Goal: Navigation & Orientation: Find specific page/section

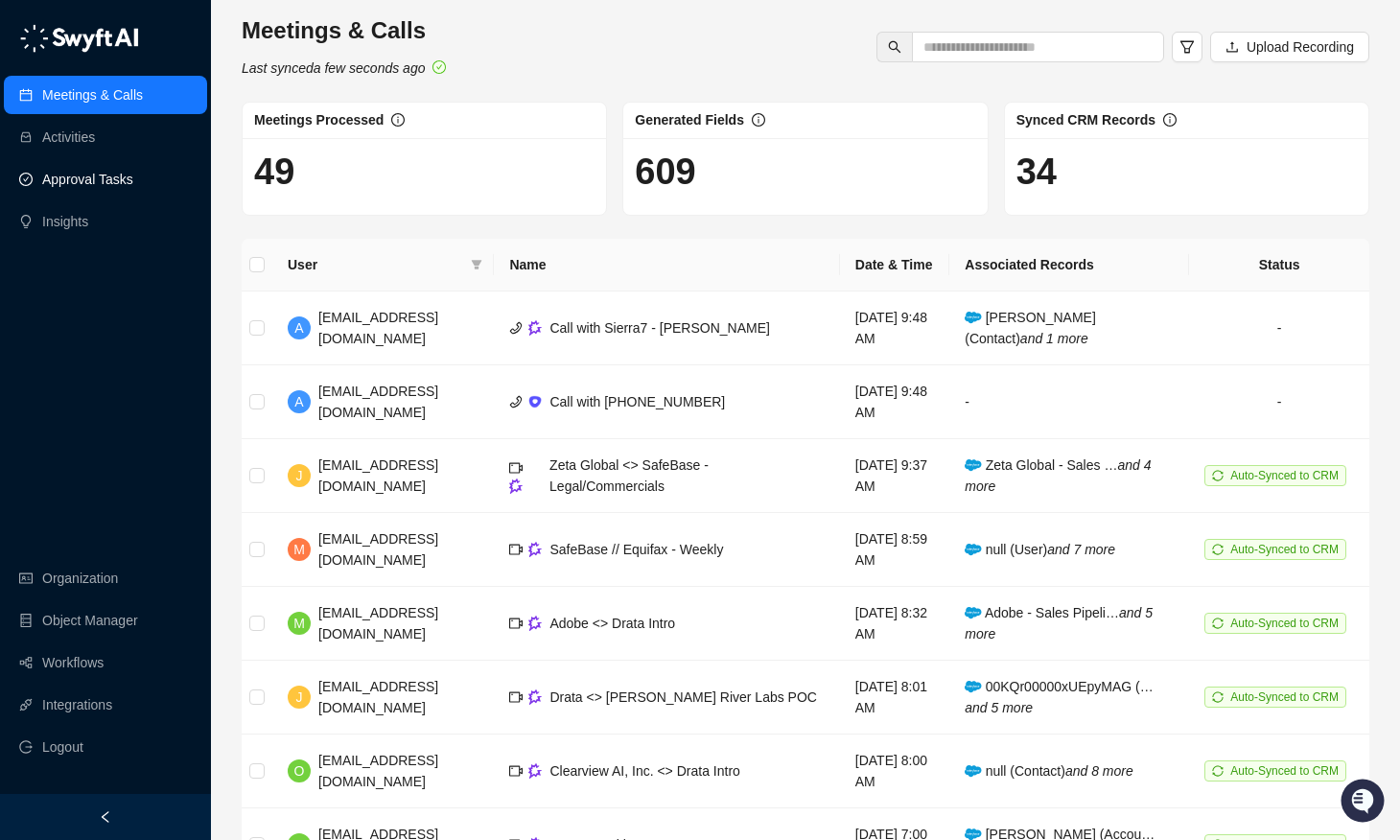
click at [57, 186] on link "Approval Tasks" at bounding box center [87, 179] width 91 height 39
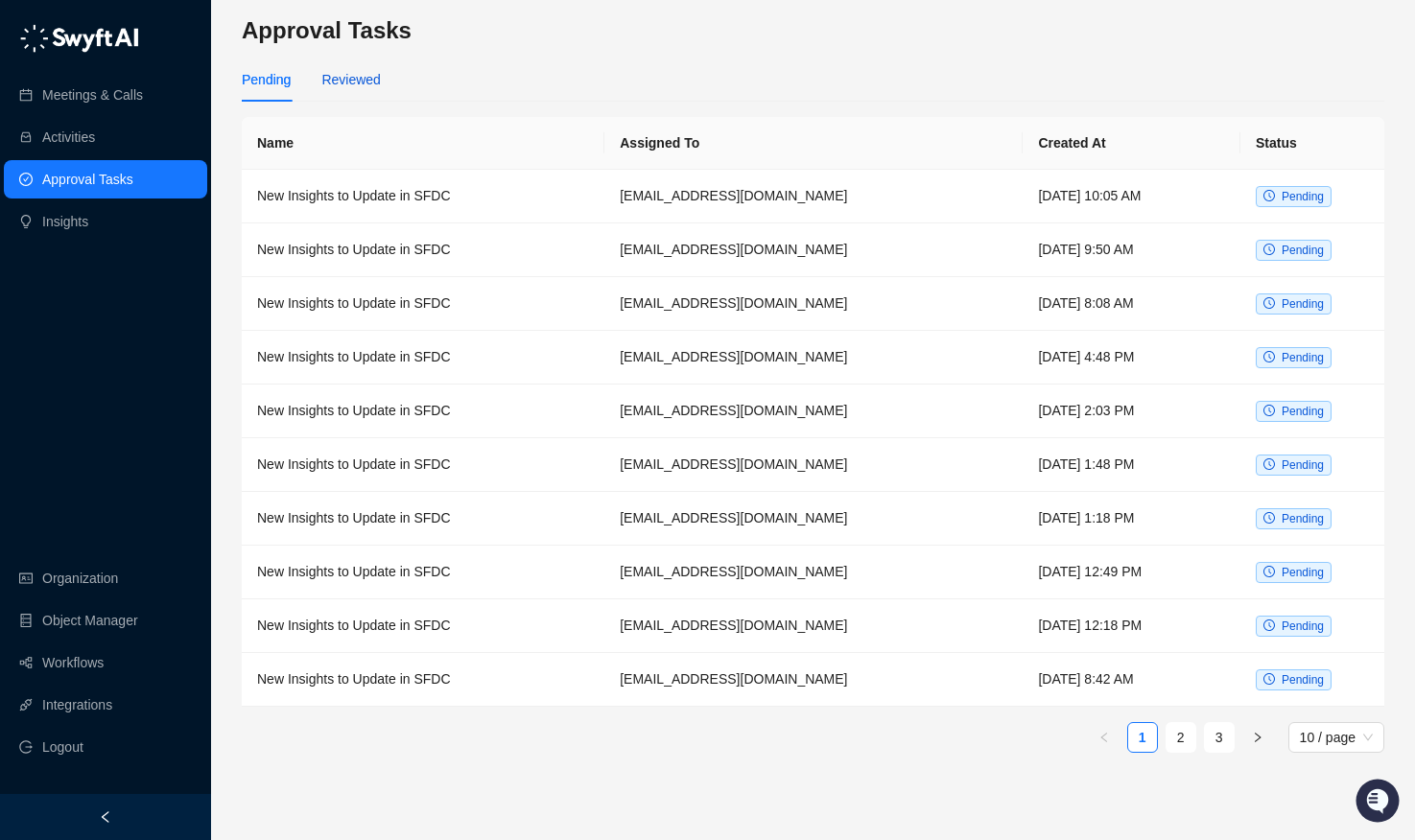
click at [371, 78] on div "Reviewed" at bounding box center [350, 80] width 58 height 21
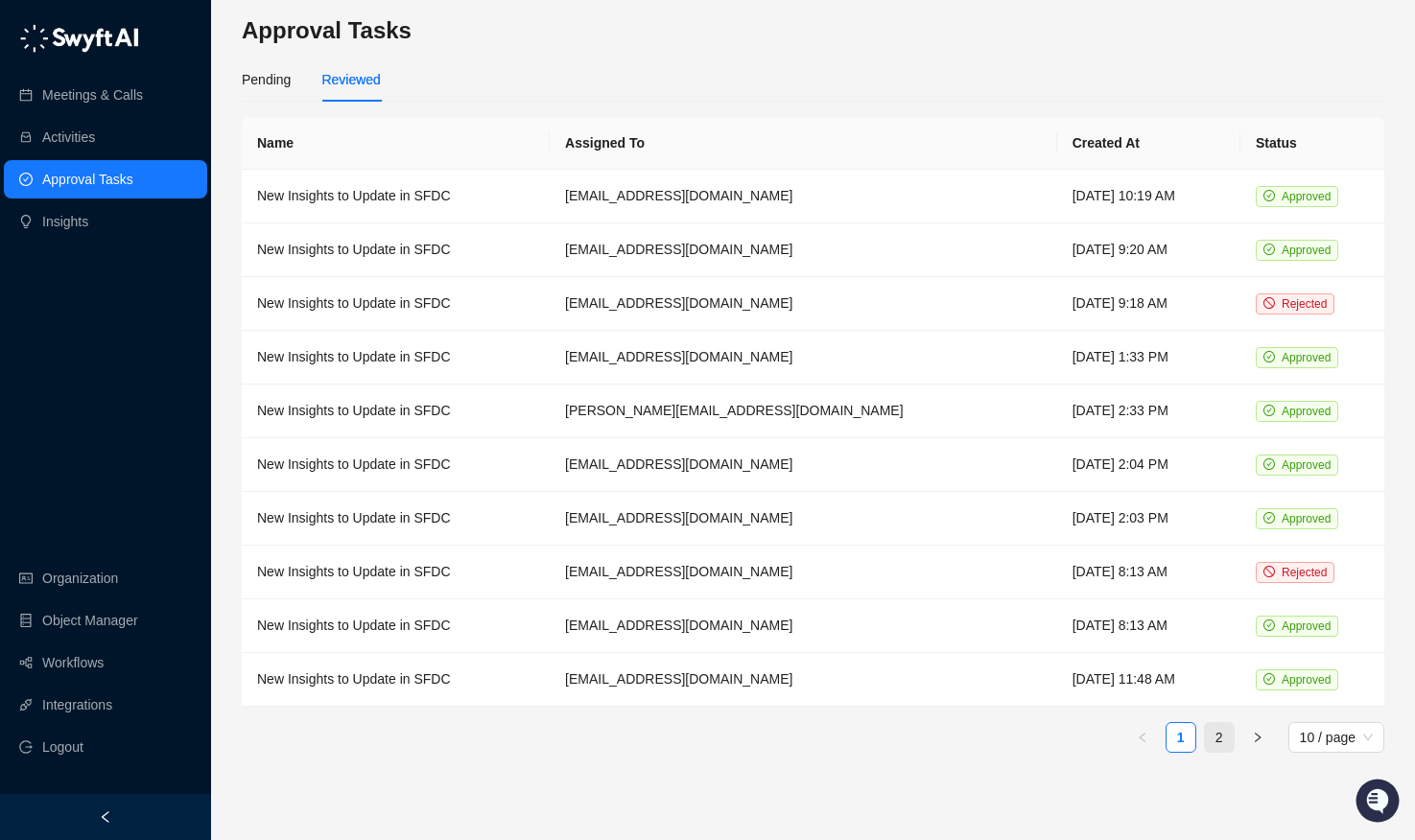
click at [1230, 733] on link "2" at bounding box center [1220, 737] width 29 height 29
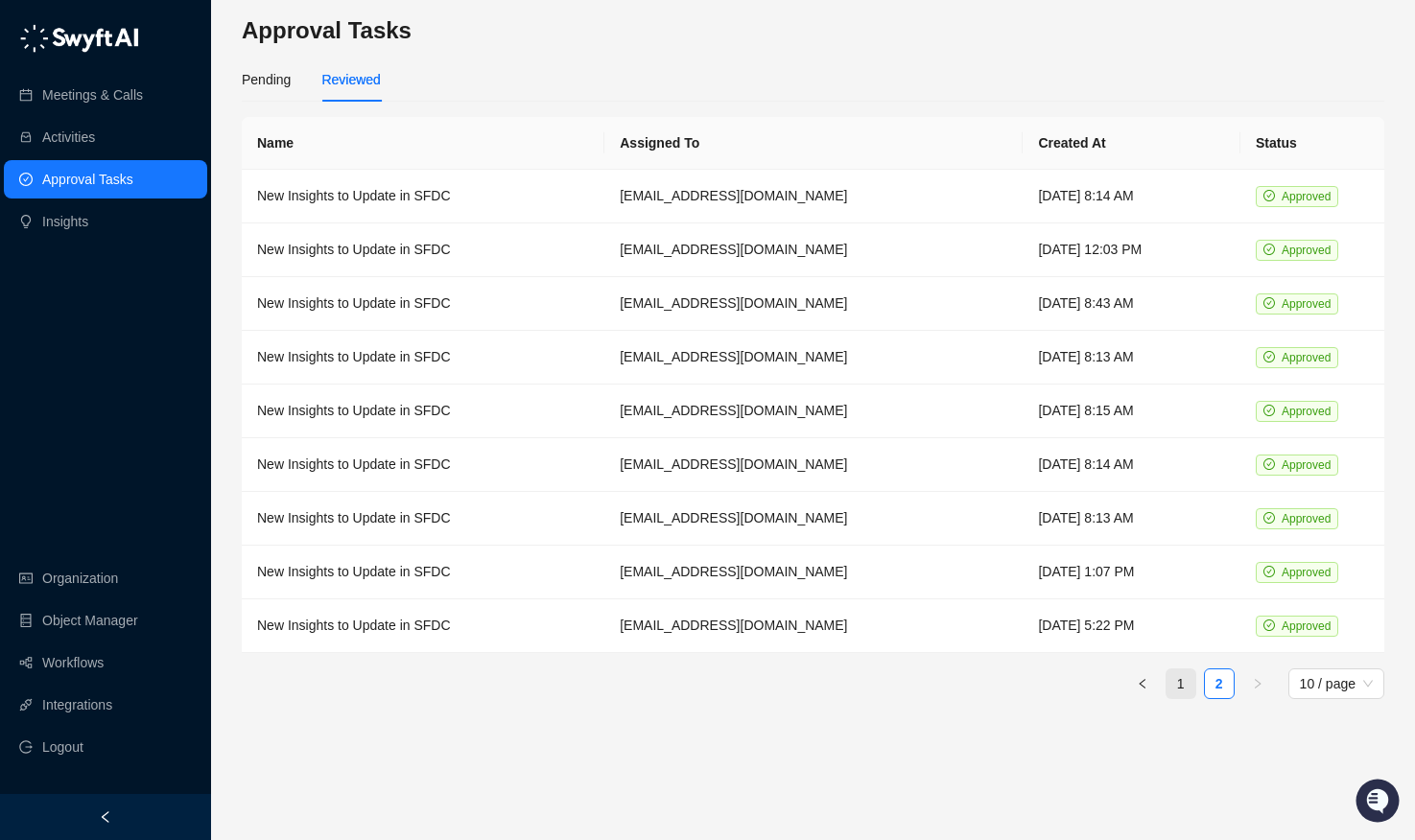
click at [1169, 685] on link "1" at bounding box center [1181, 684] width 29 height 29
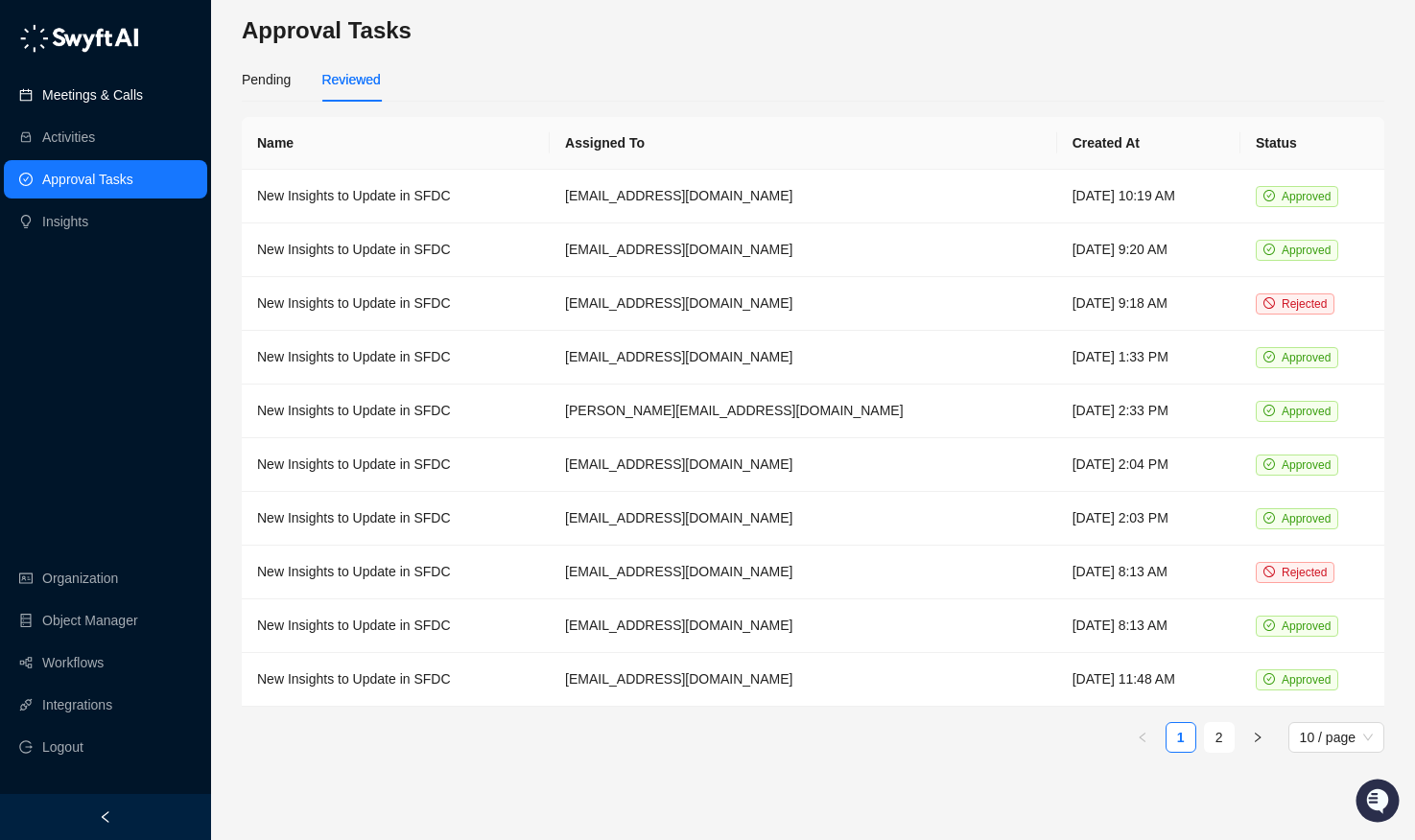
click at [77, 87] on link "Meetings & Calls" at bounding box center [92, 95] width 101 height 39
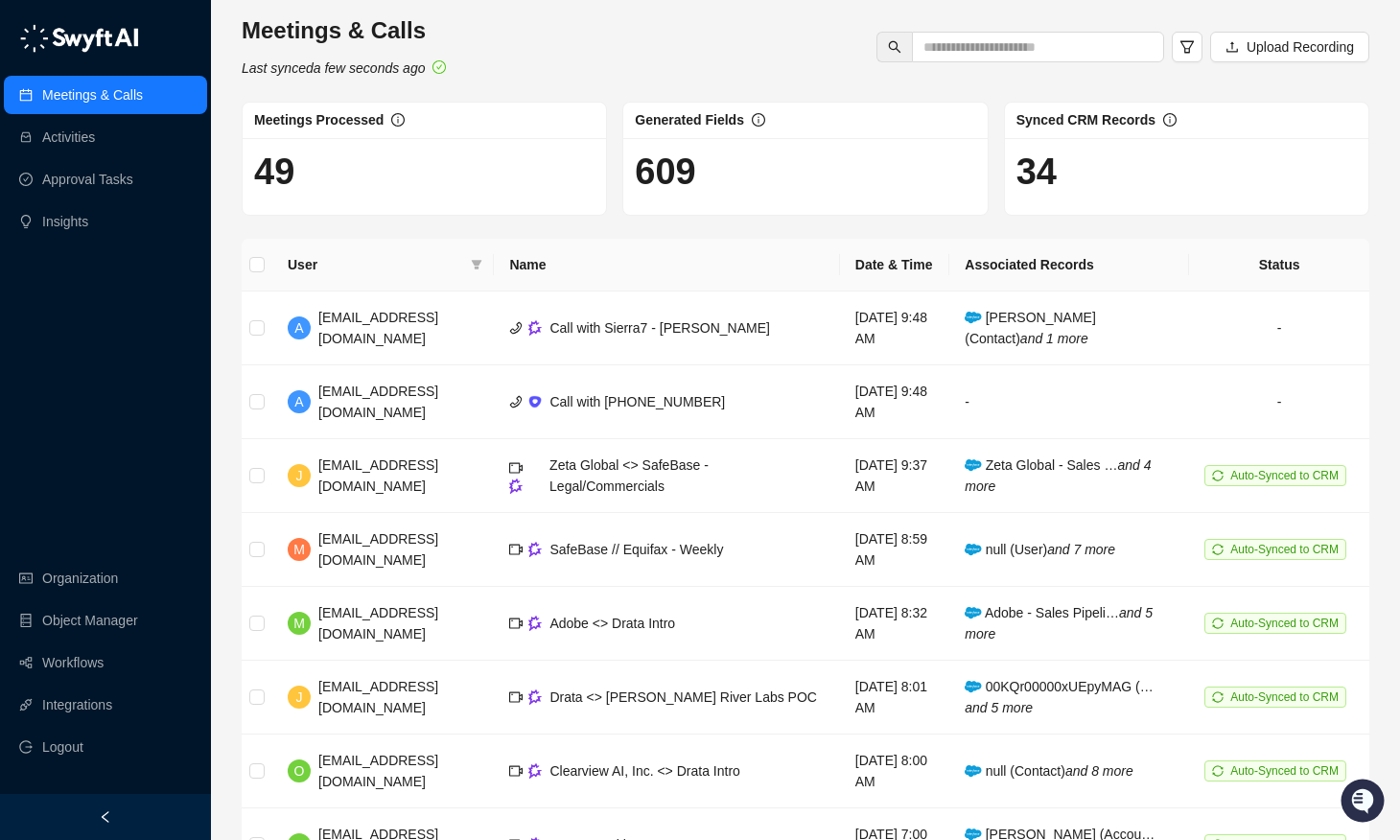
click at [512, 45] on div "Meetings & Calls Last synced a few seconds ago Upload Recording" at bounding box center [805, 47] width 1139 height 63
click at [655, 45] on div "Meetings & Calls Last synced a few seconds ago Upload Recording" at bounding box center [805, 47] width 1139 height 63
click at [87, 355] on div "Meetings & Calls Activities Approval Tasks Insights Organization Object Manager…" at bounding box center [105, 397] width 211 height 793
click at [122, 403] on div "Meetings & Calls Activities Approval Tasks Insights Organization Object Manager…" at bounding box center [105, 397] width 211 height 793
click at [56, 647] on link "Workflows" at bounding box center [72, 662] width 61 height 39
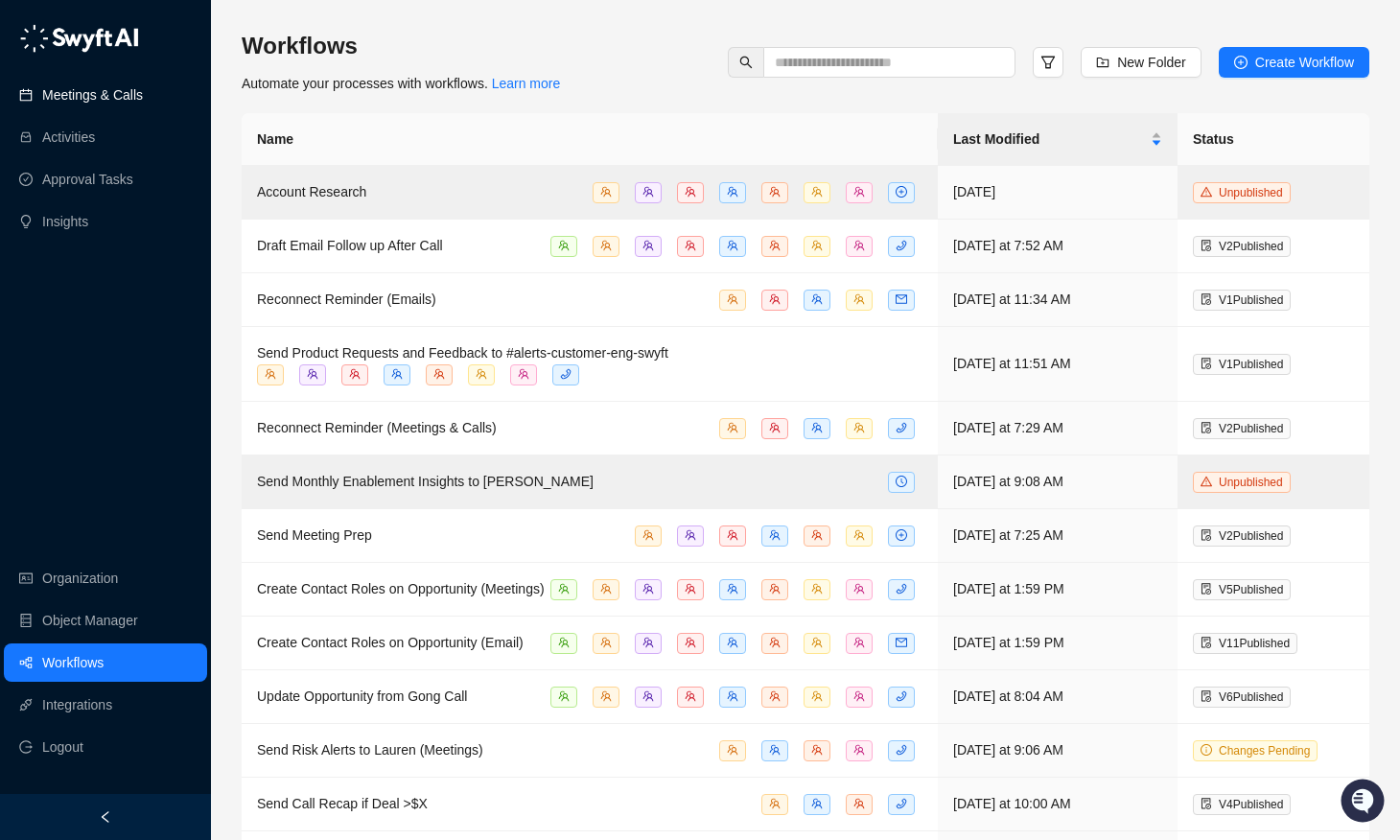
click at [87, 100] on link "Meetings & Calls" at bounding box center [92, 95] width 101 height 39
